Goal: Find specific page/section: Find specific page/section

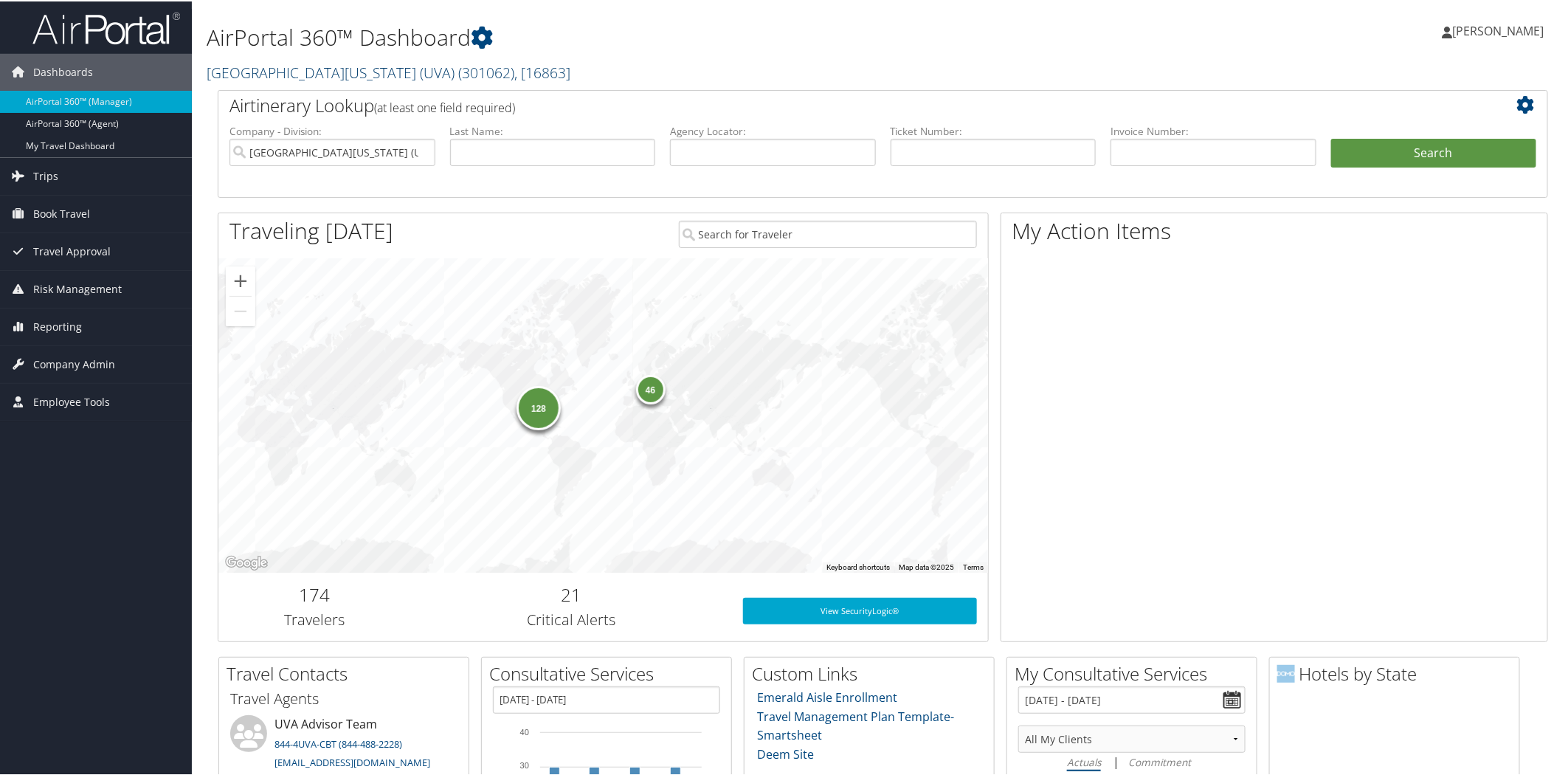
click at [276, 71] on link "[GEOGRAPHIC_DATA][US_STATE] (UVA) ( 301062 ) , [ 16863 ]" at bounding box center [388, 71] width 363 height 19
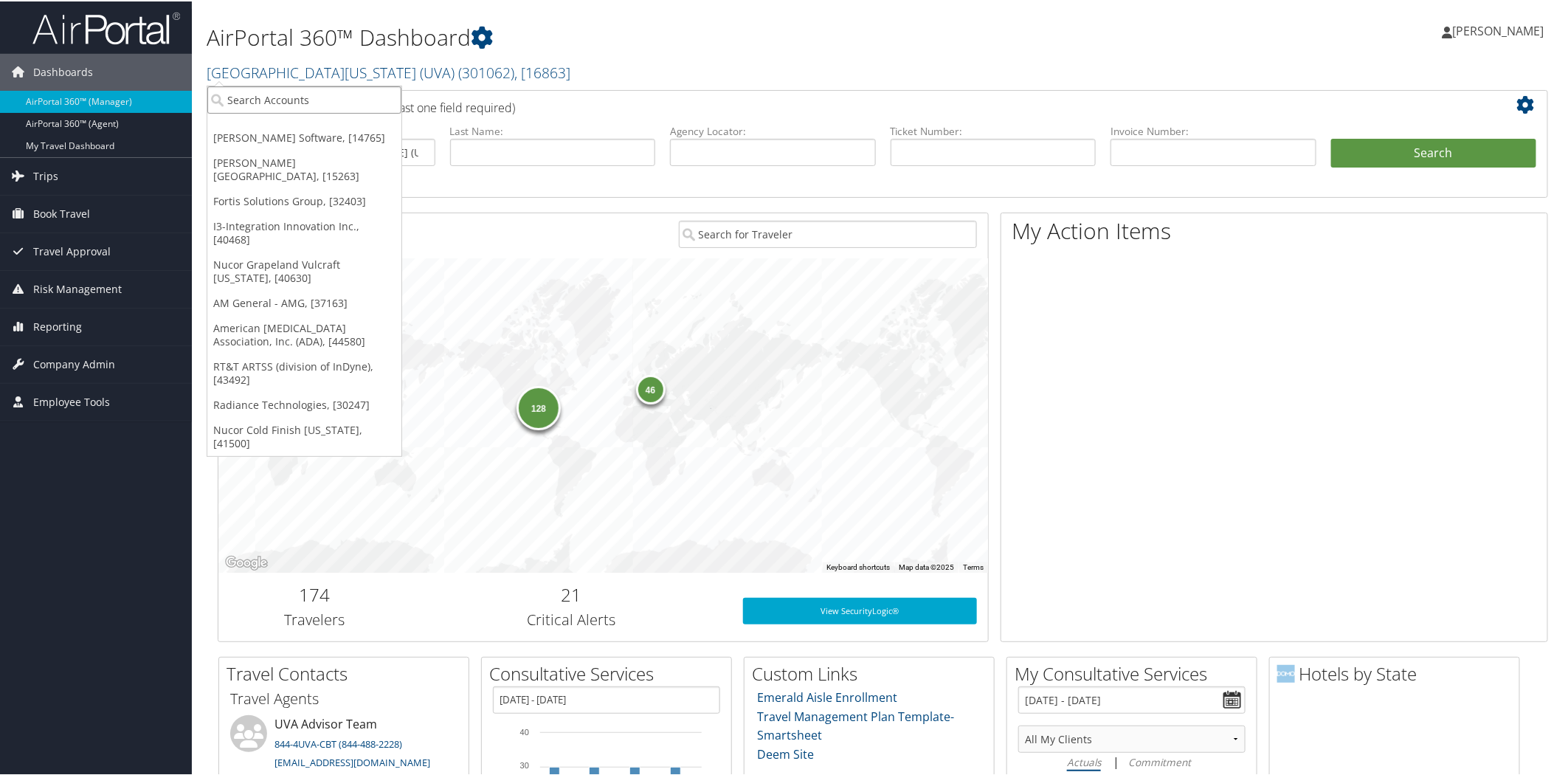
click at [306, 92] on input "search" at bounding box center [304, 98] width 194 height 27
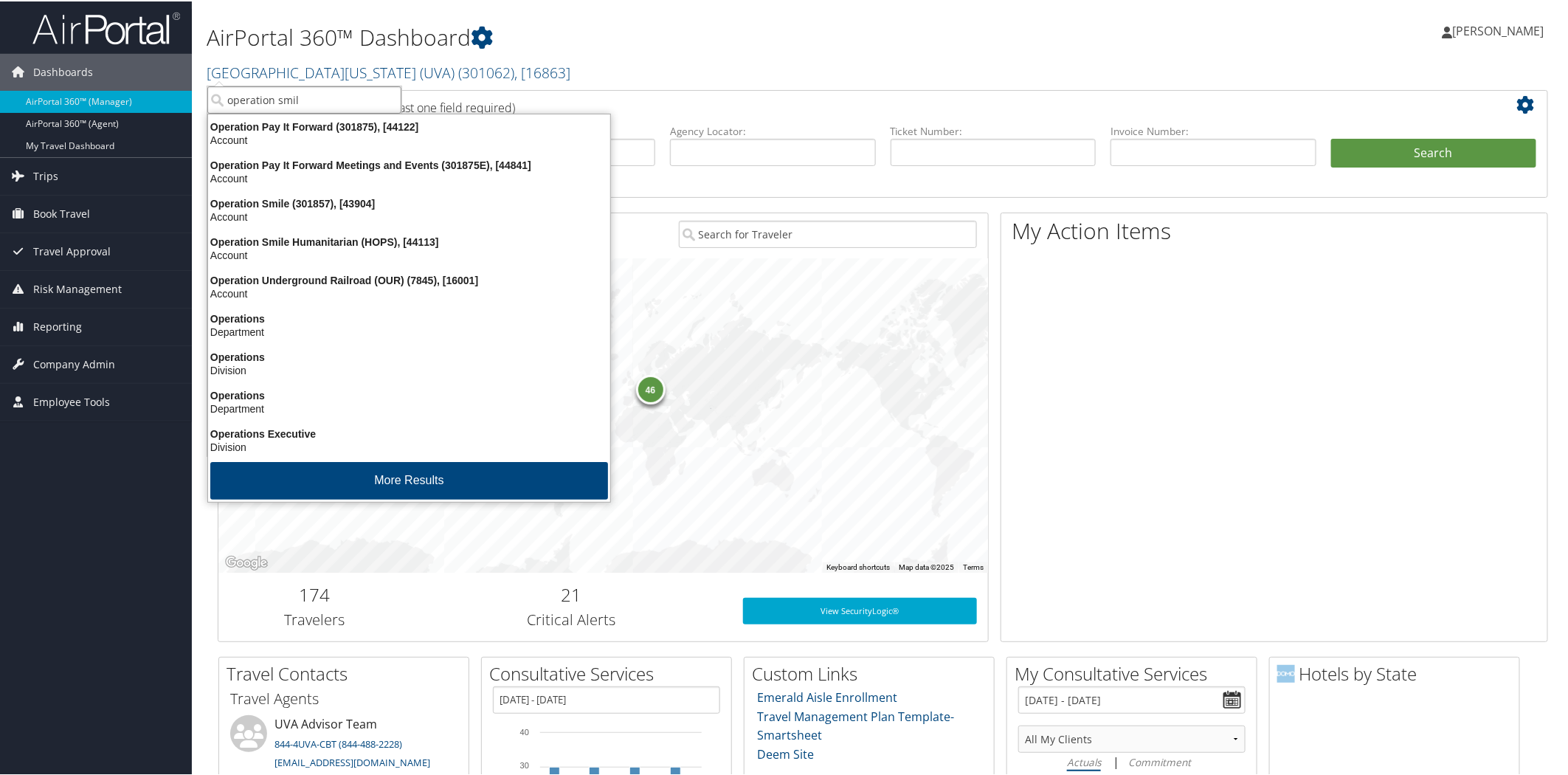
type input "operation smile"
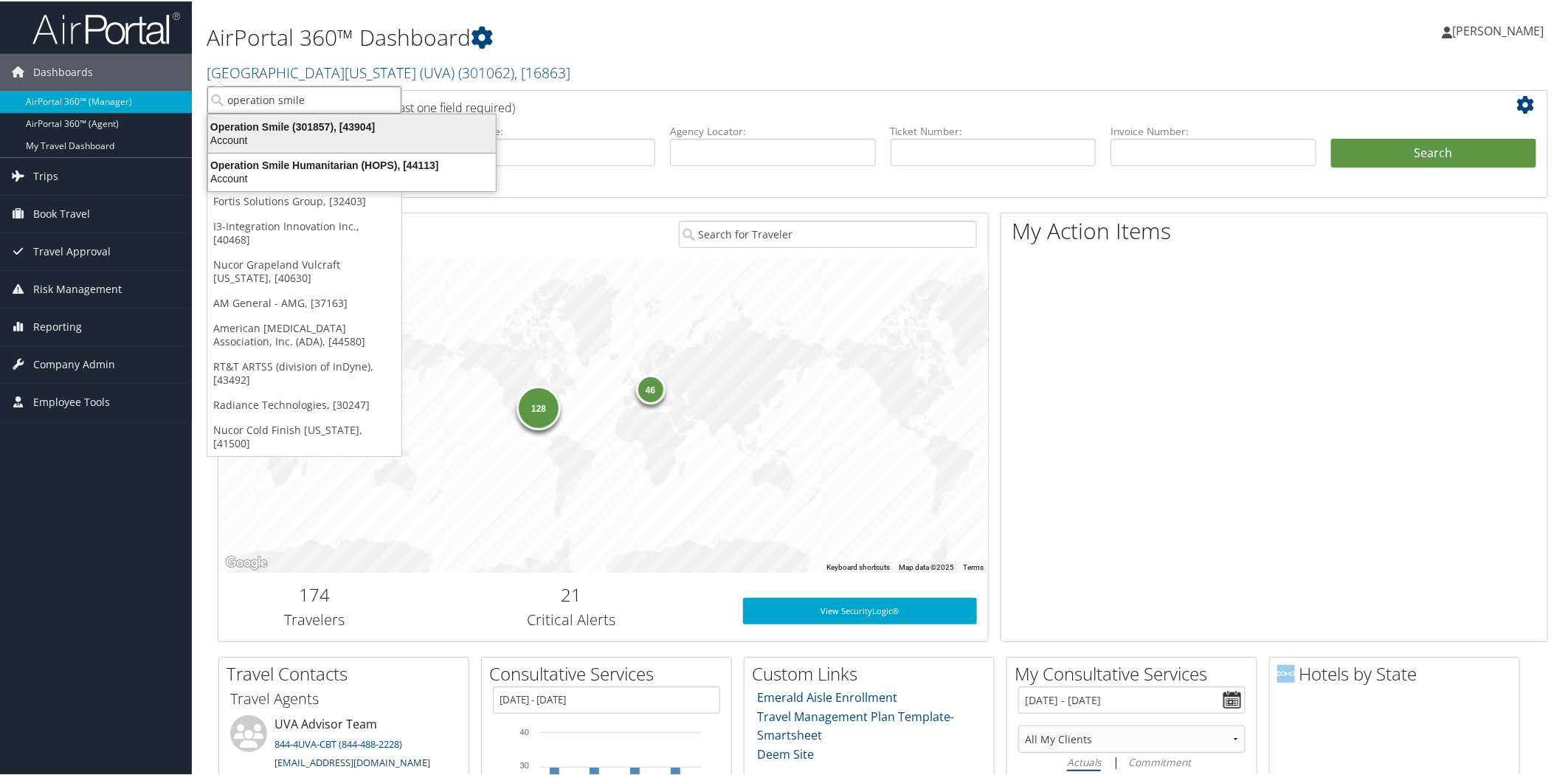
click at [269, 123] on div "Operation Smile (301857), [43904]" at bounding box center [351, 126] width 305 height 14
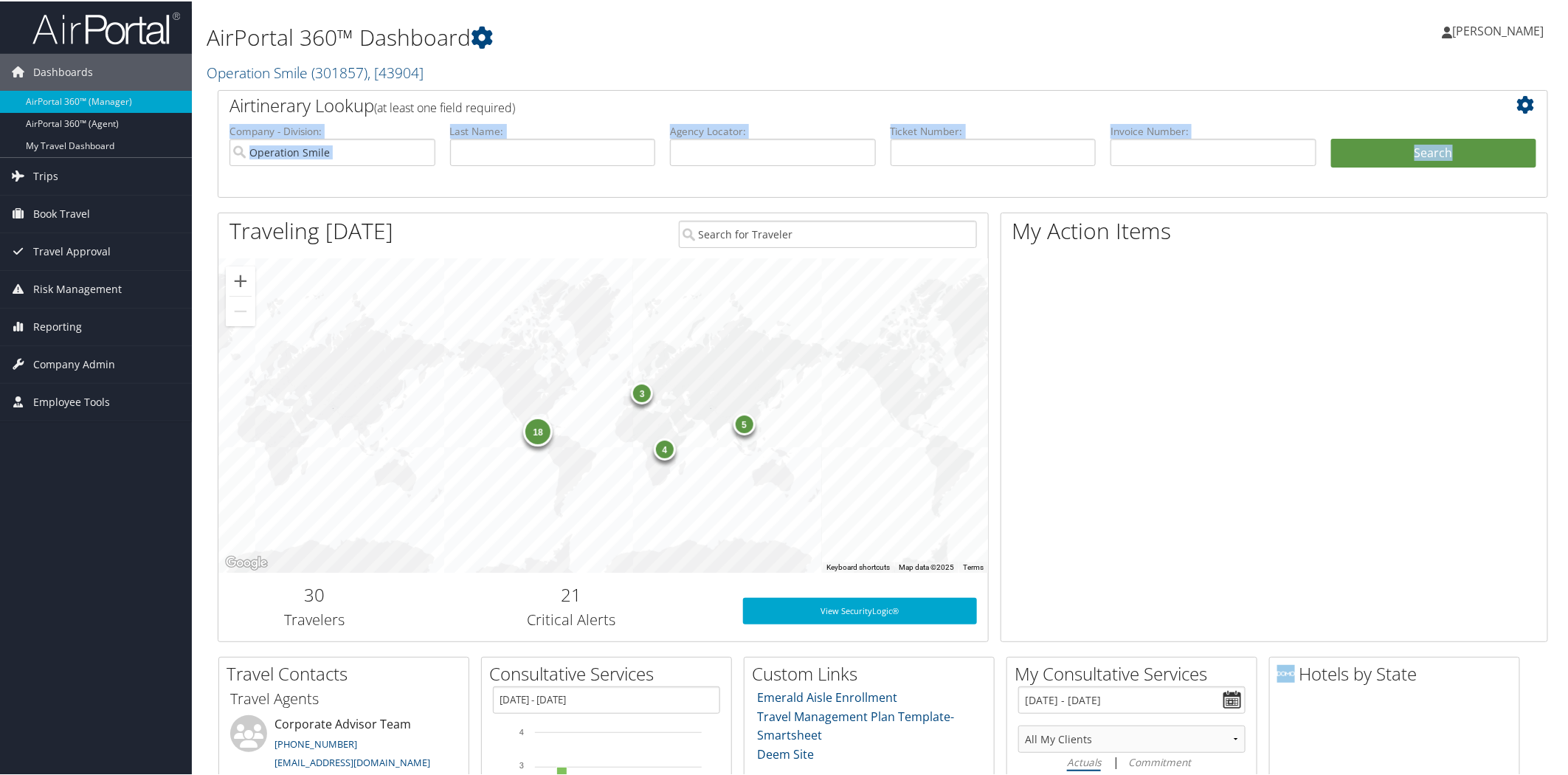
drag, startPoint x: 1567, startPoint y: 116, endPoint x: 1559, endPoint y: 156, distance: 40.8
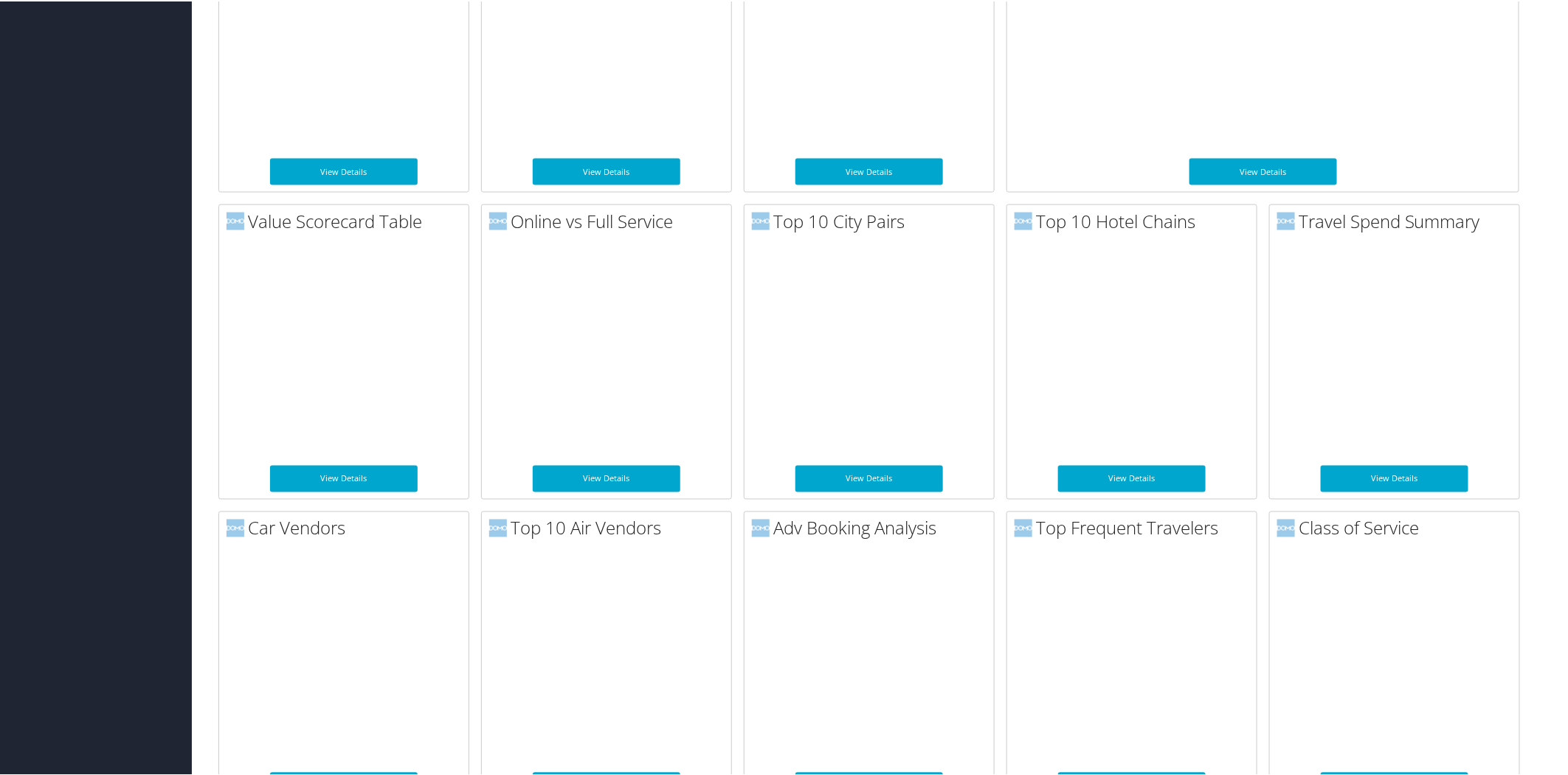
scroll to position [1071, 0]
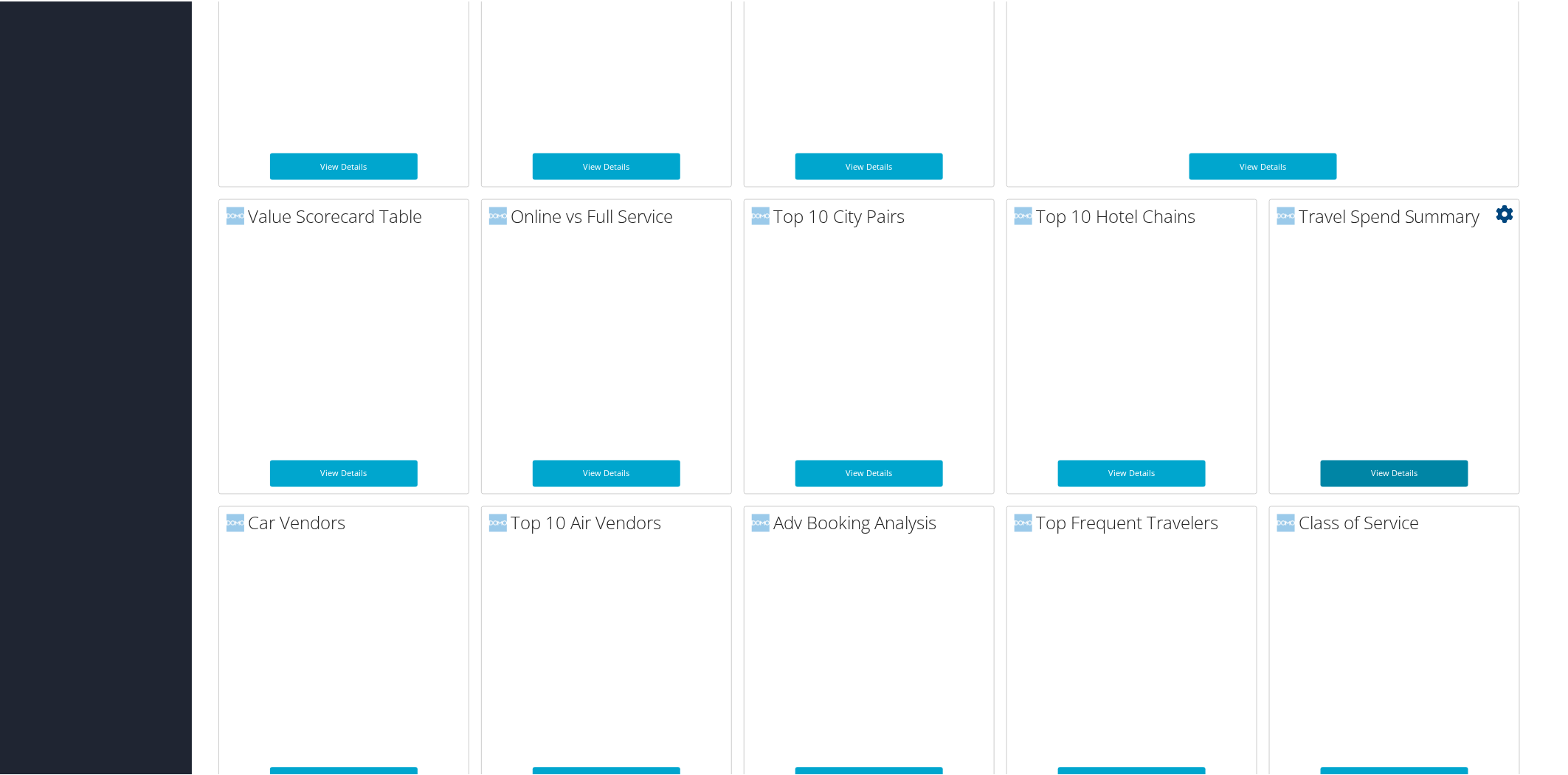
click at [1381, 471] on link "View Details" at bounding box center [1394, 472] width 147 height 26
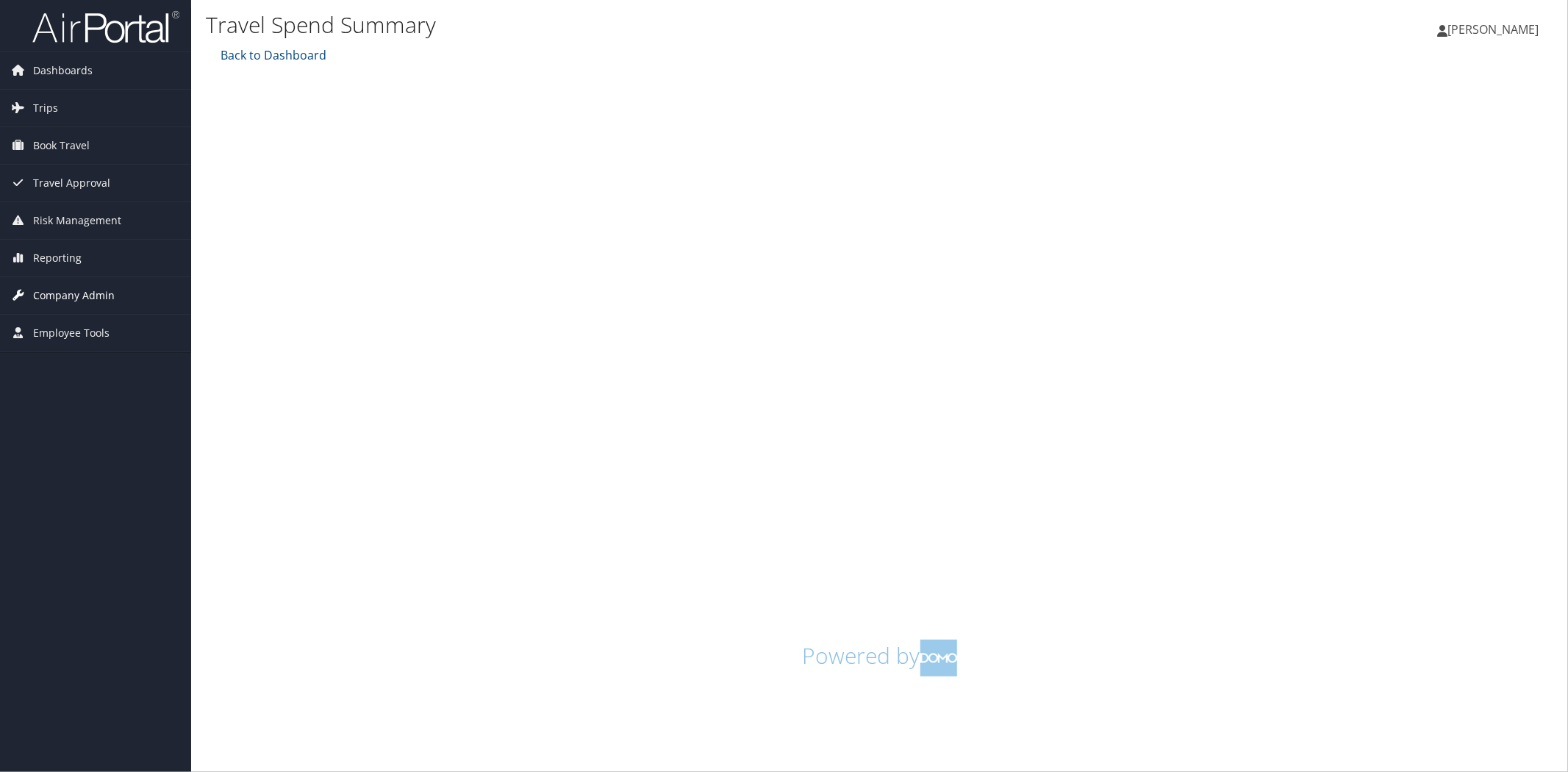
click at [59, 286] on span "Company Admin" at bounding box center [74, 295] width 82 height 37
